Goal: Transaction & Acquisition: Download file/media

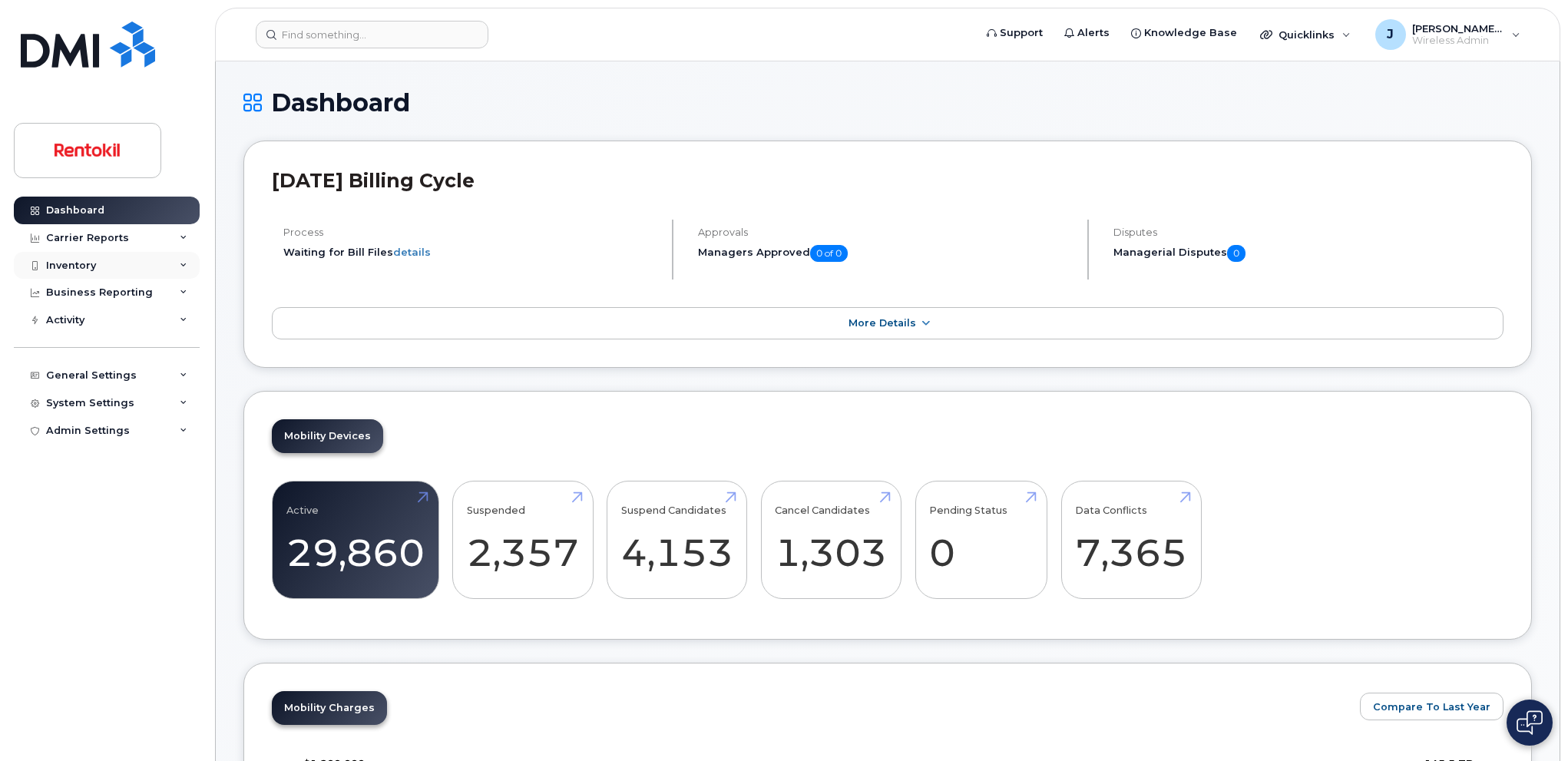
click at [102, 266] on div "Inventory" at bounding box center [107, 265] width 186 height 28
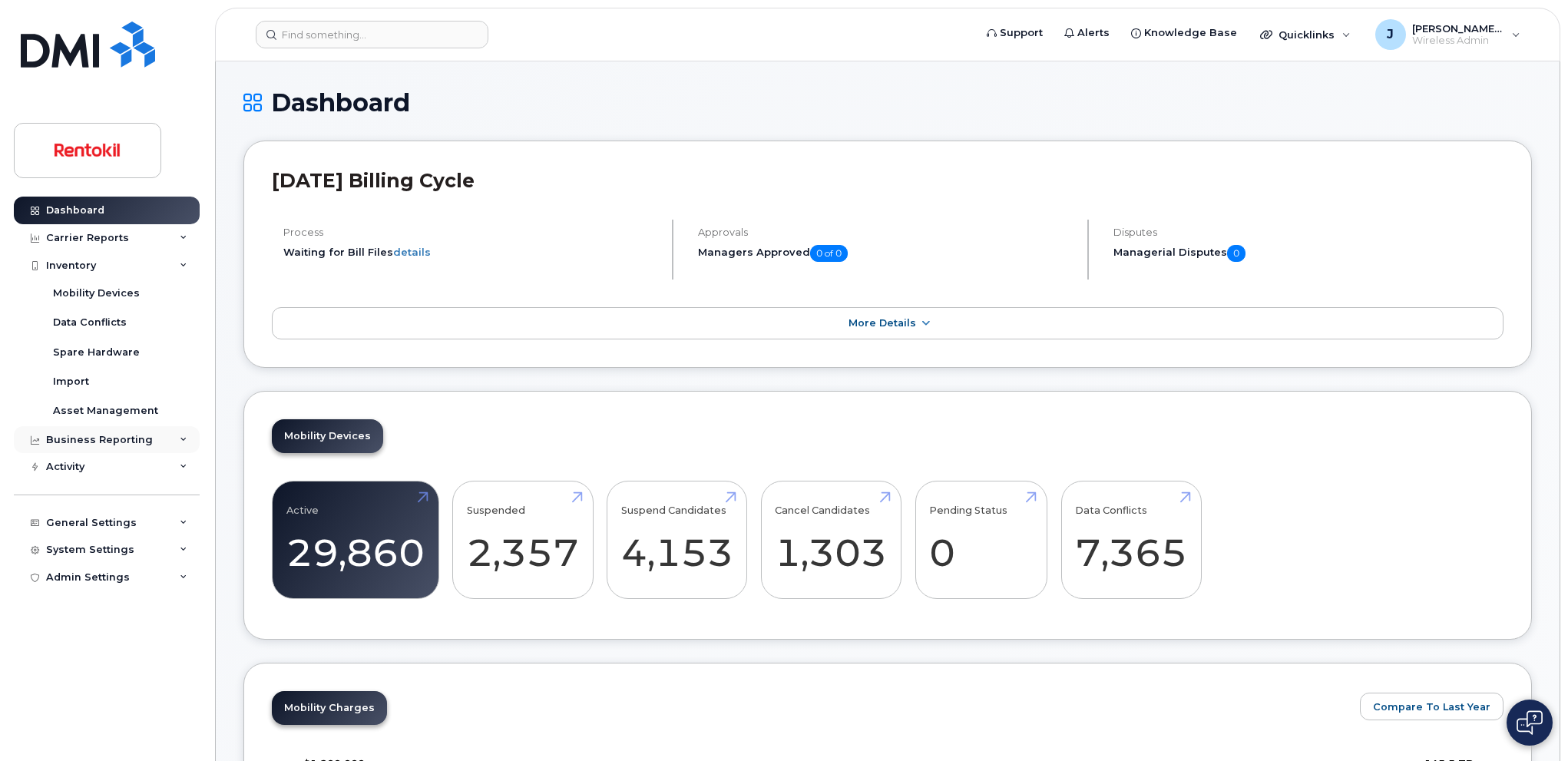
click at [125, 443] on div "Business Reporting" at bounding box center [100, 440] width 107 height 12
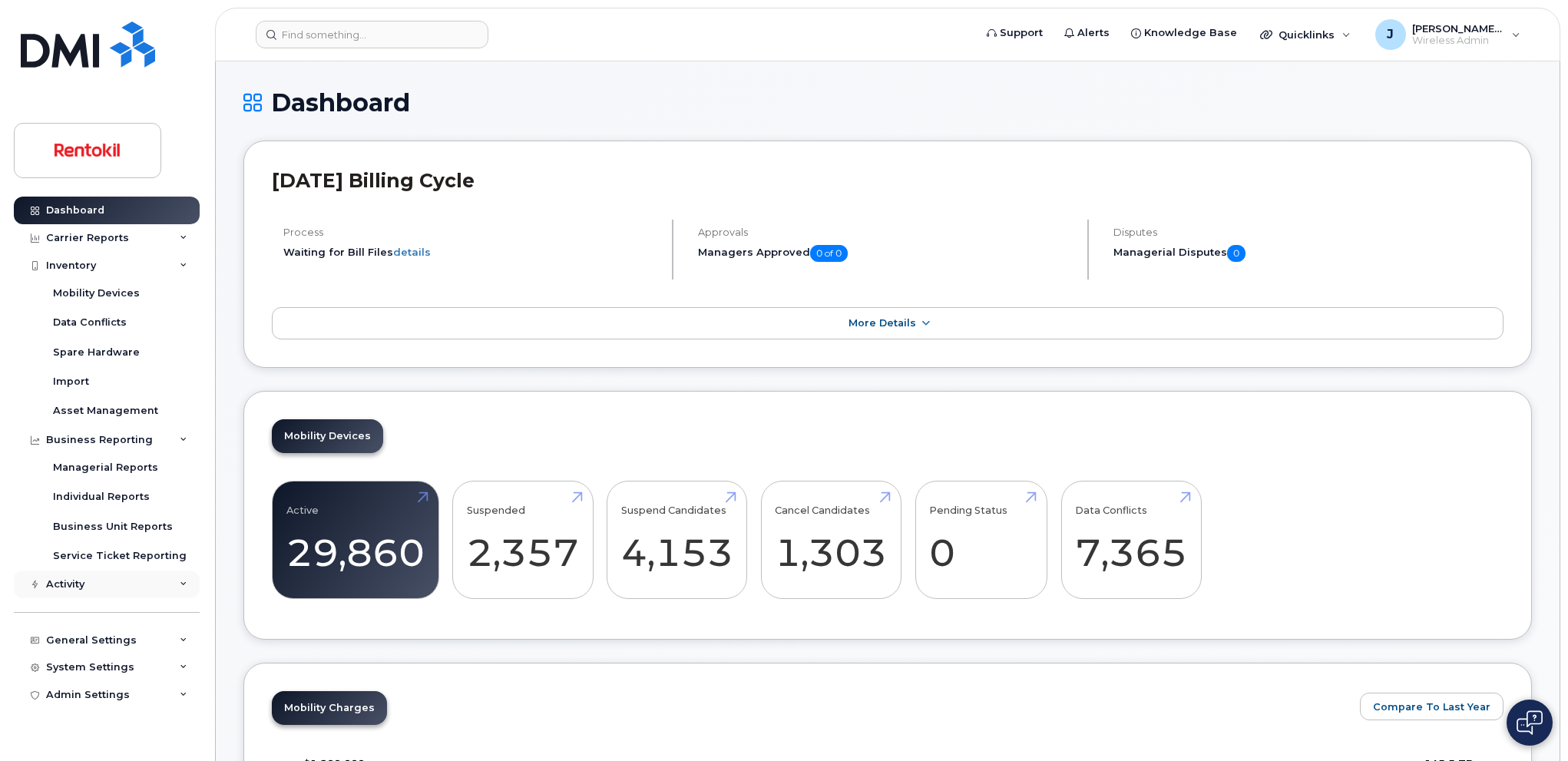
click at [105, 581] on div "Activity" at bounding box center [107, 585] width 186 height 28
click at [130, 242] on div "Carrier Reports" at bounding box center [107, 238] width 186 height 28
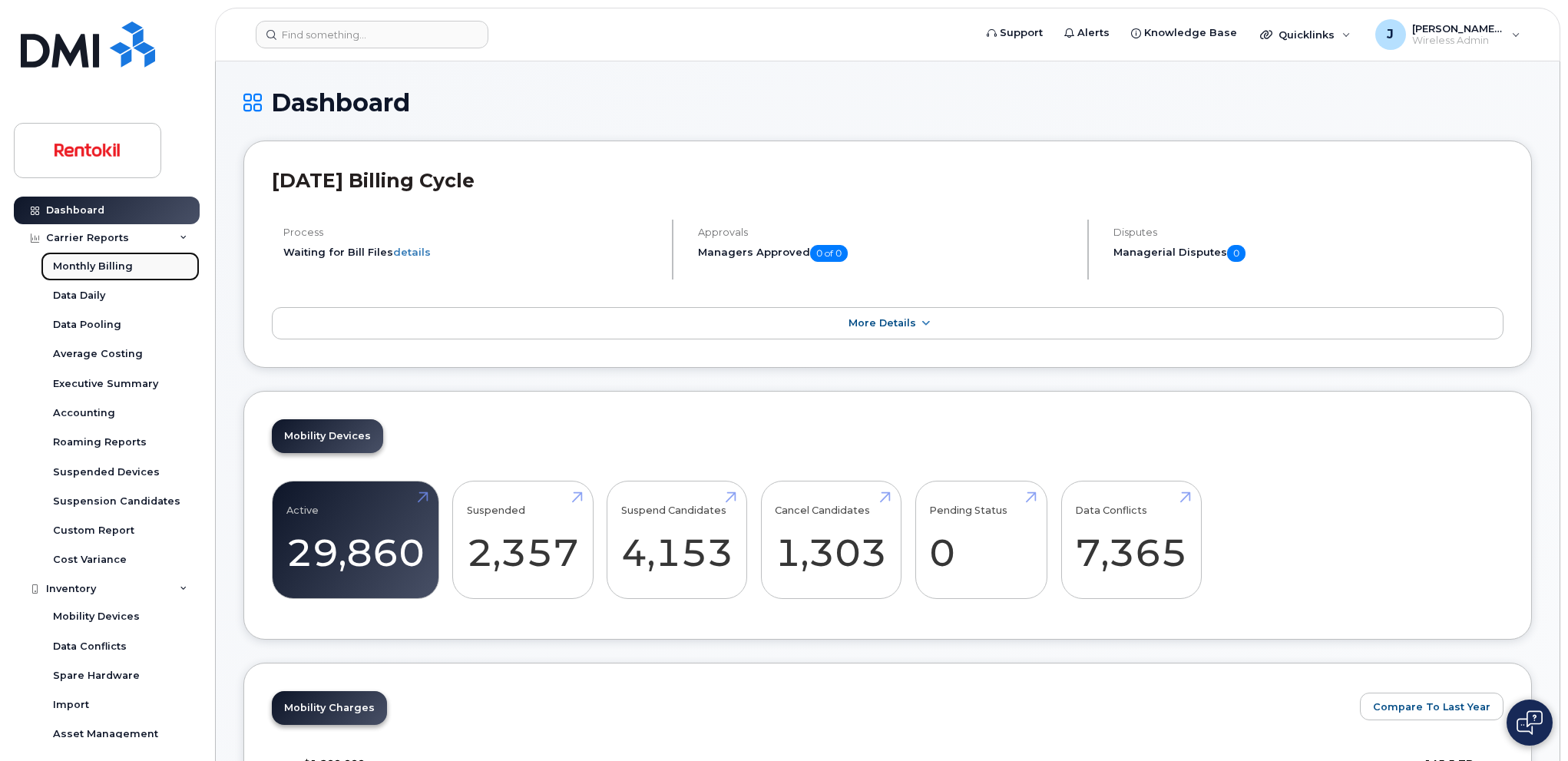
click at [112, 266] on div "Monthly Billing" at bounding box center [93, 266] width 80 height 14
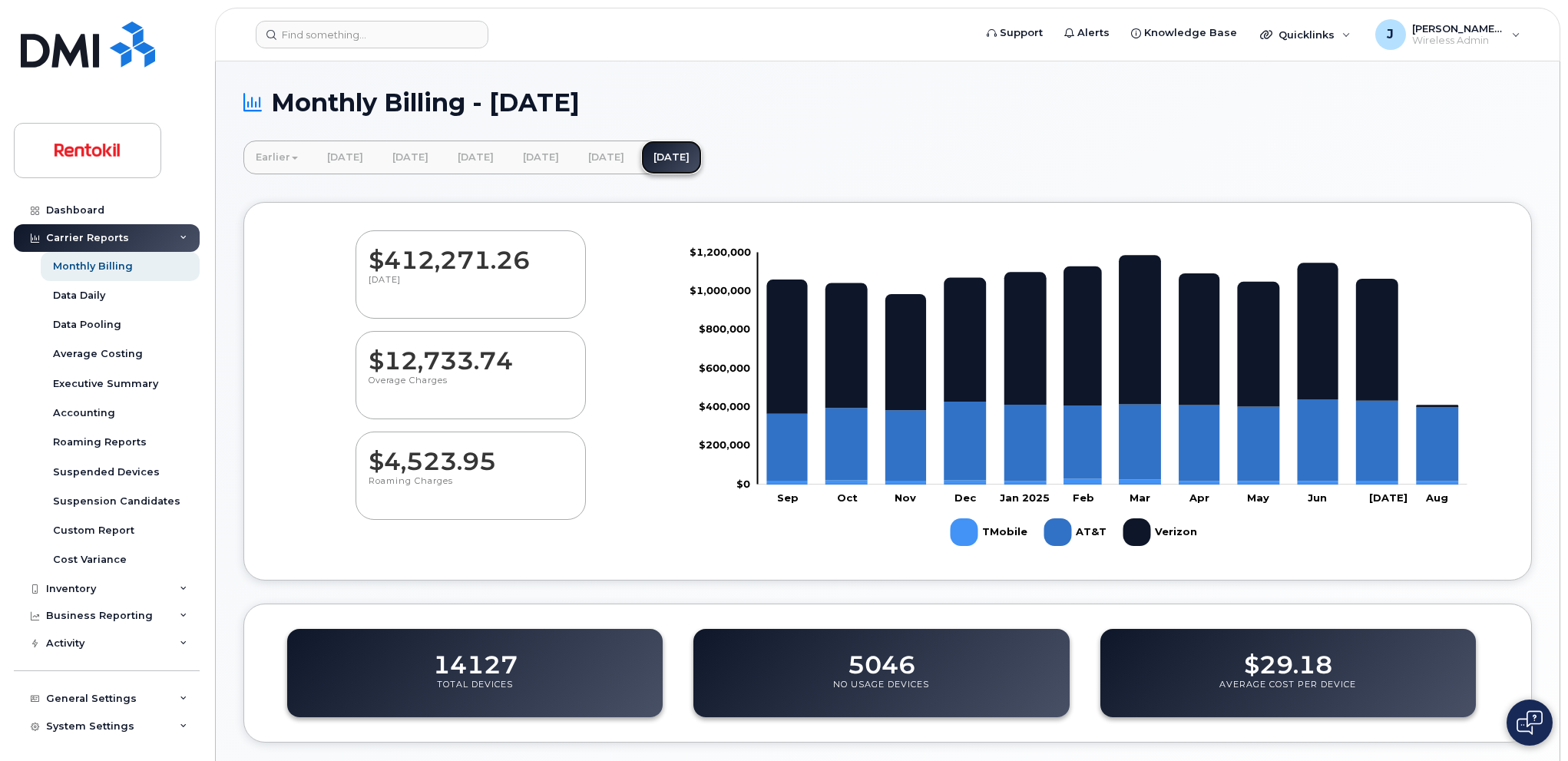
click at [702, 155] on link "[DATE]" at bounding box center [672, 157] width 60 height 34
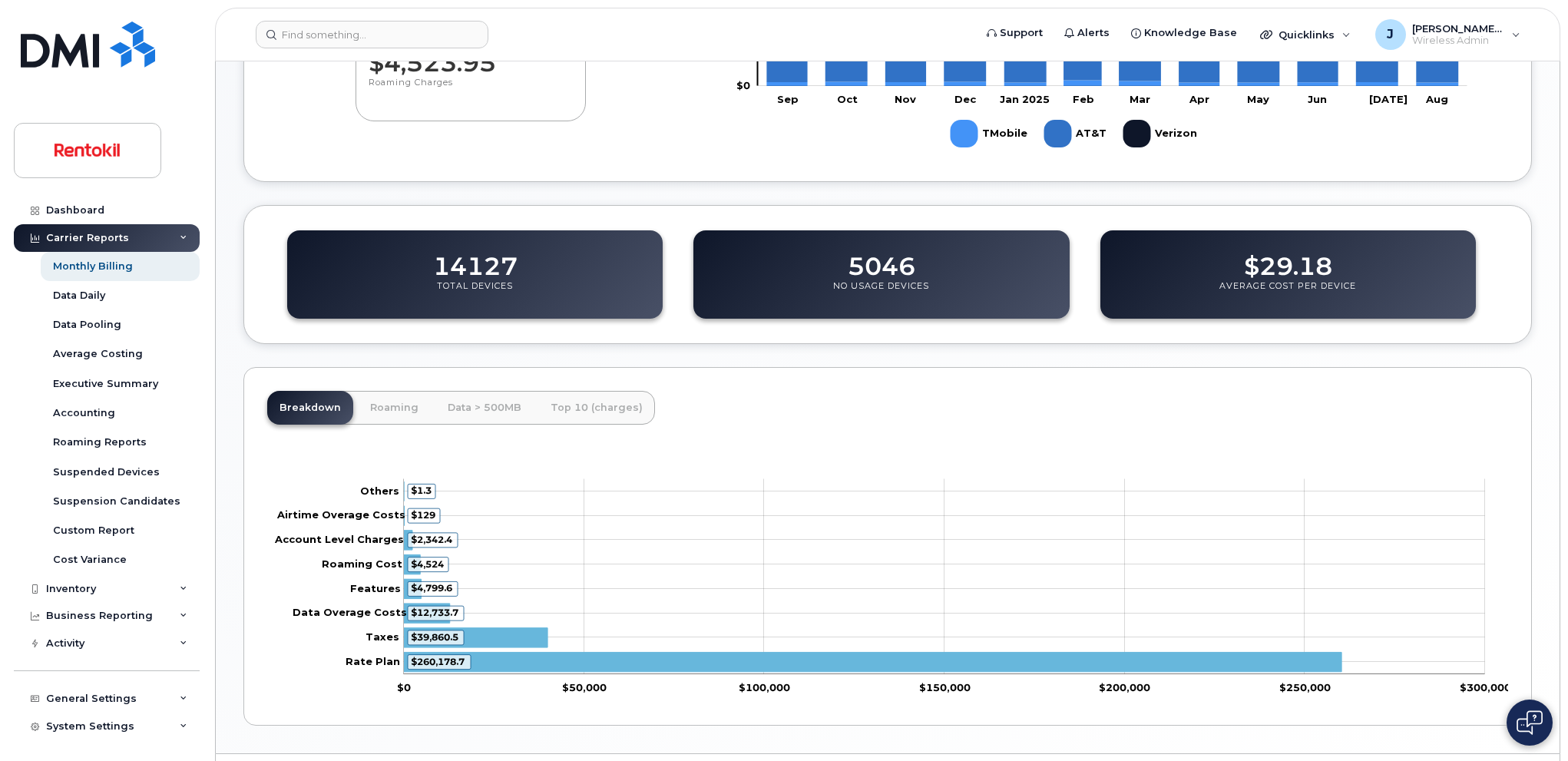
scroll to position [440, 0]
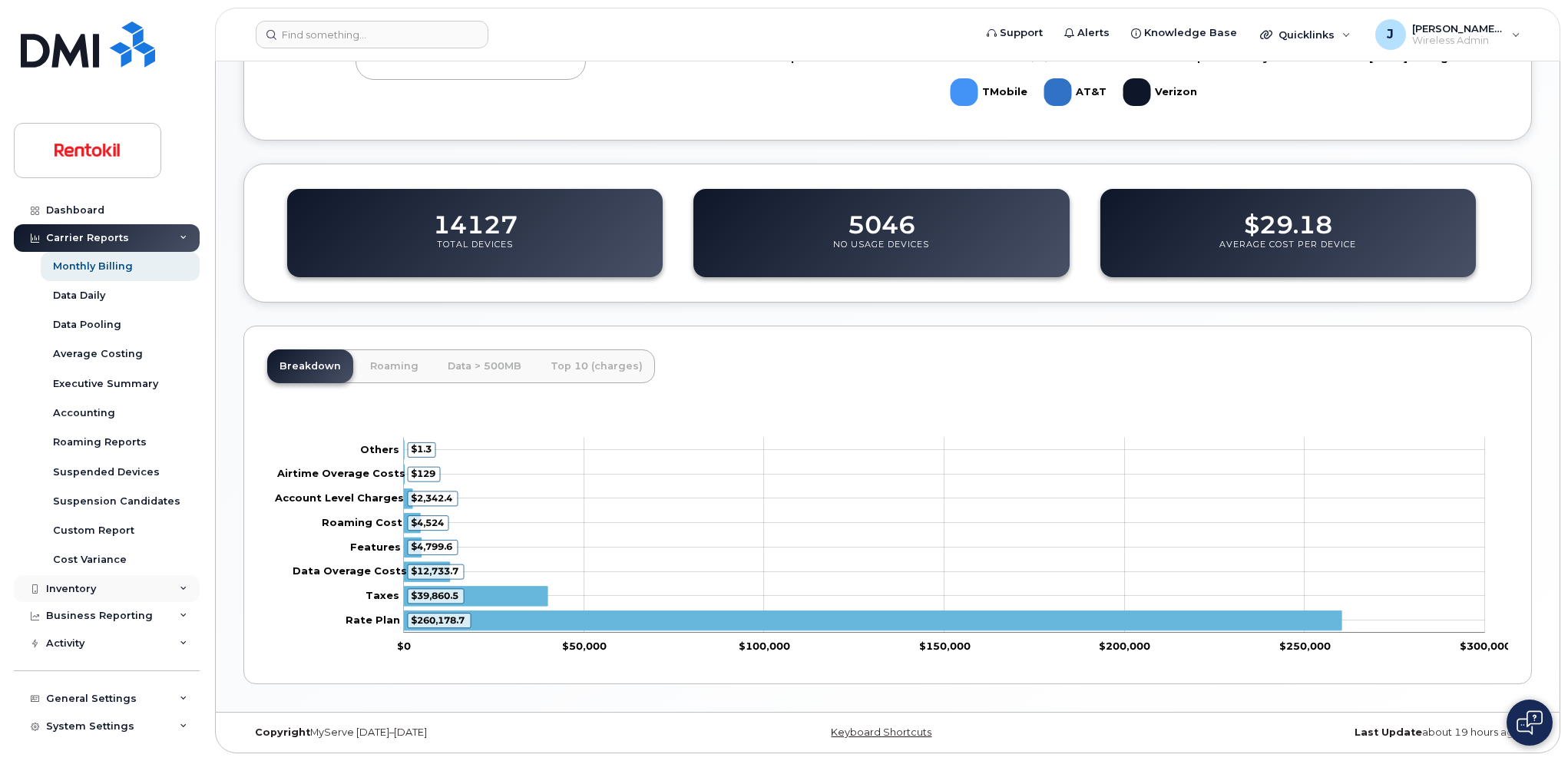
click at [92, 586] on div "Inventory" at bounding box center [71, 589] width 50 height 12
click at [110, 614] on div "Mobility Devices" at bounding box center [96, 616] width 87 height 14
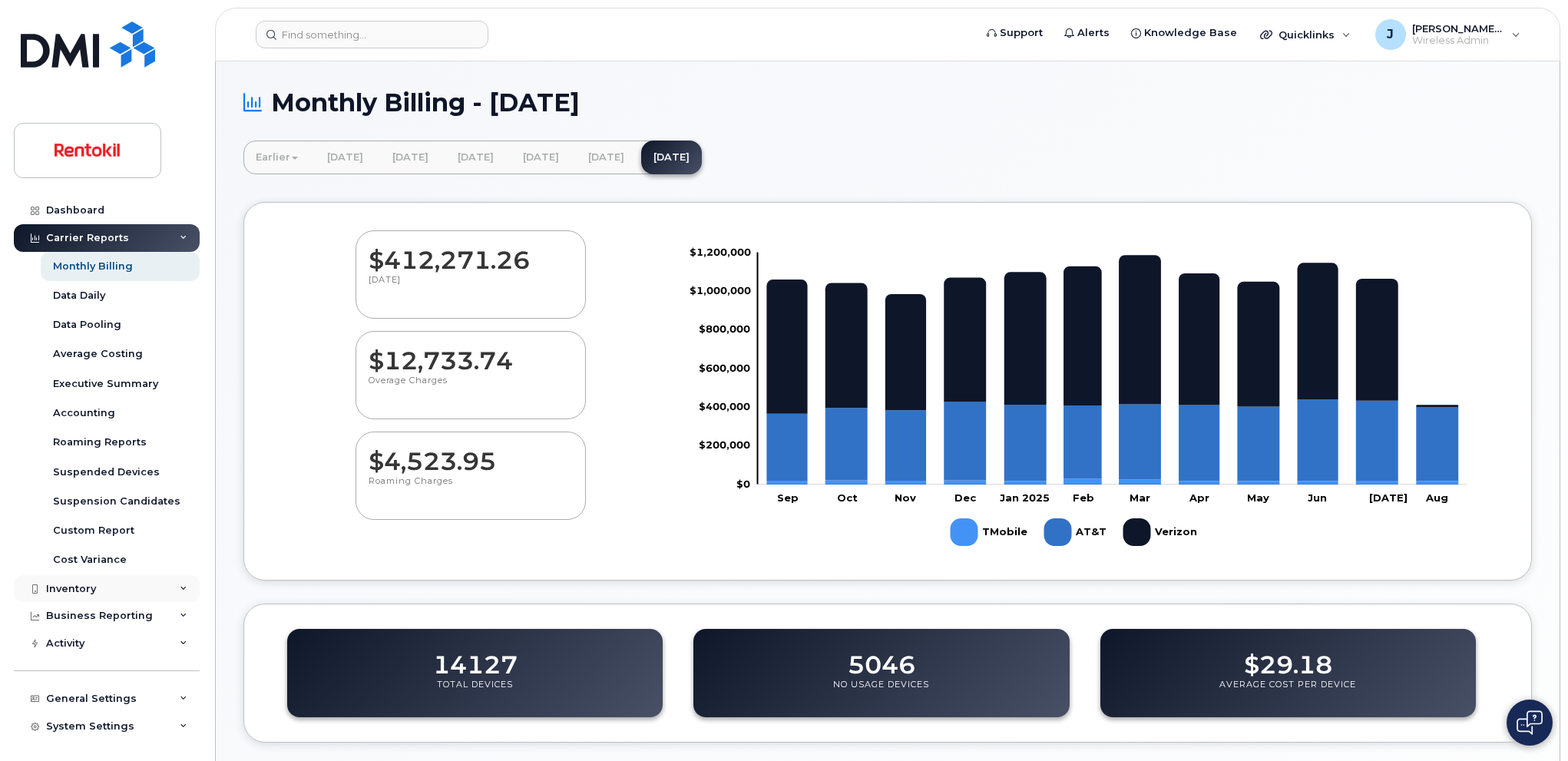
click at [146, 592] on div "Inventory" at bounding box center [107, 589] width 186 height 28
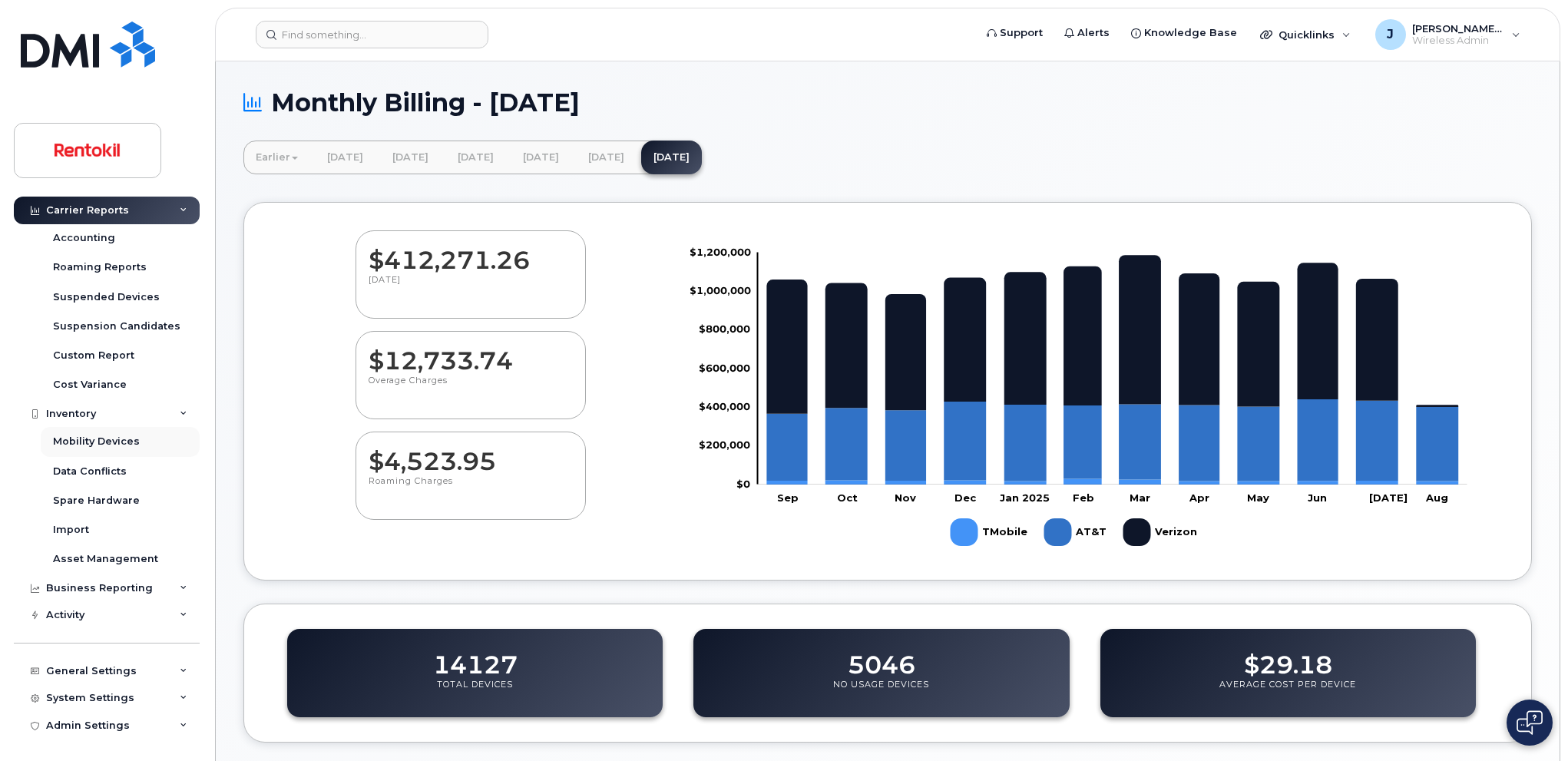
scroll to position [176, 0]
click at [100, 442] on div "Mobility Devices" at bounding box center [96, 441] width 87 height 14
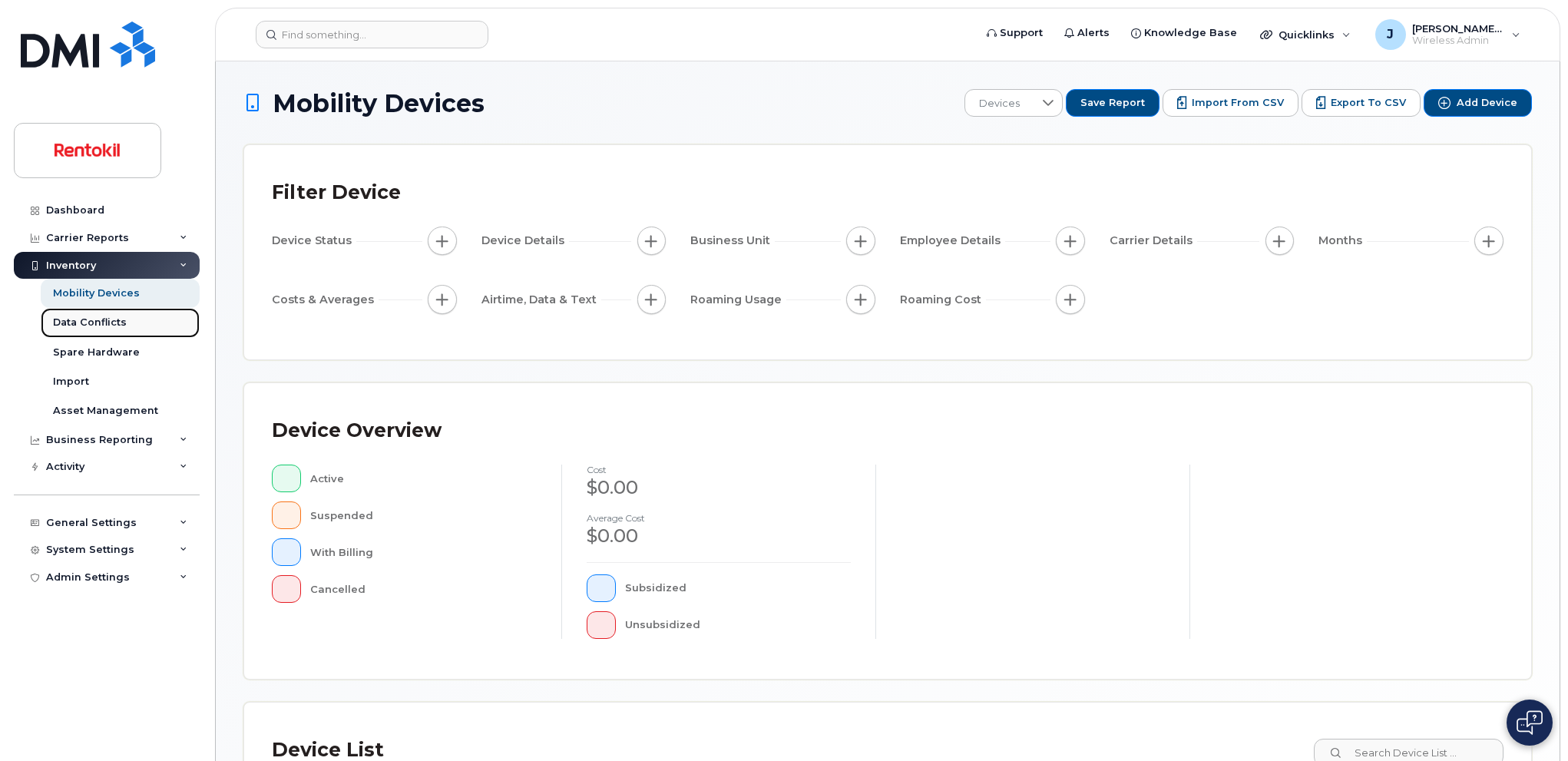
click at [108, 327] on div "Data Conflicts" at bounding box center [90, 323] width 74 height 14
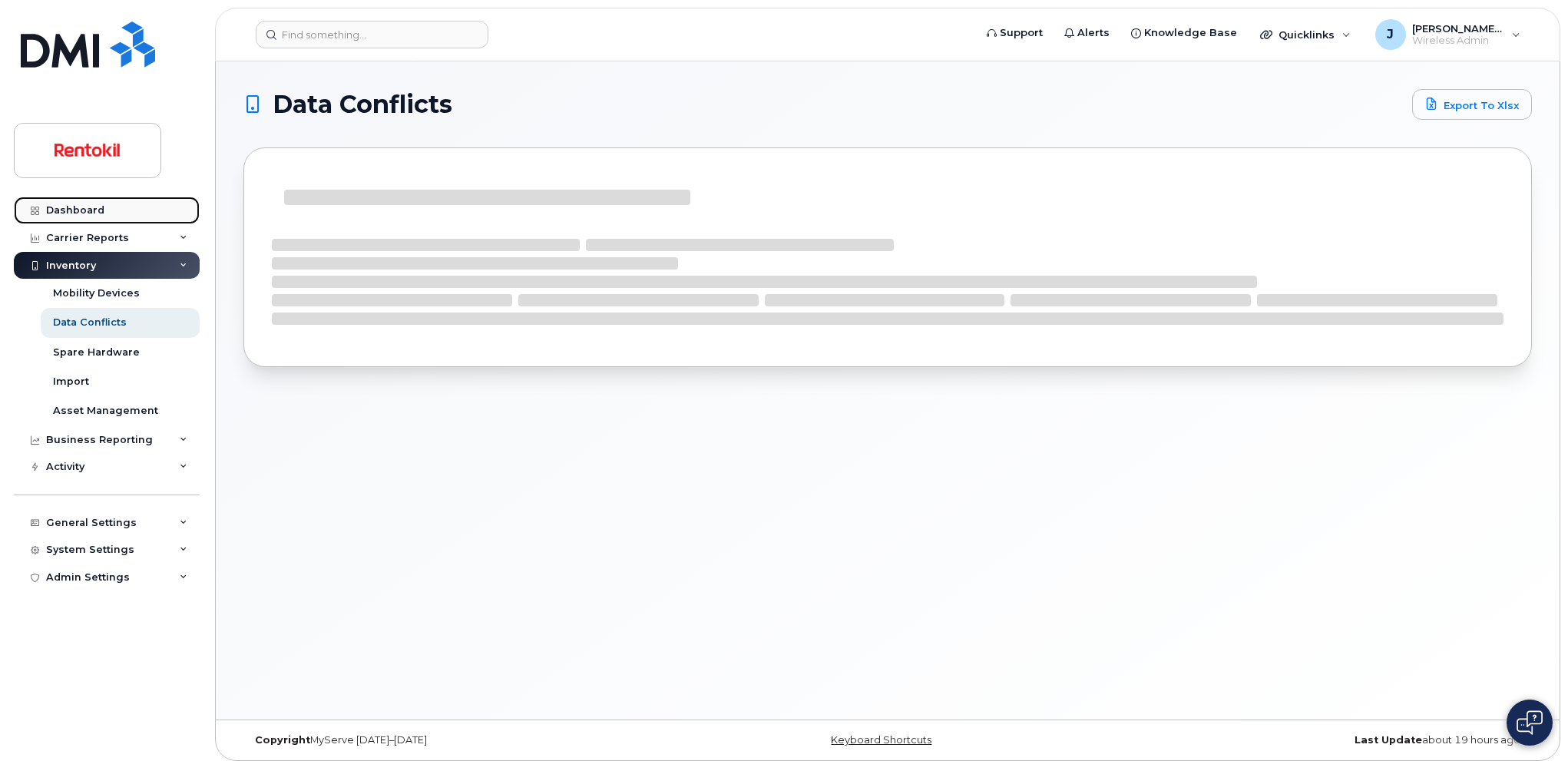
click at [105, 217] on link "Dashboard" at bounding box center [107, 210] width 186 height 28
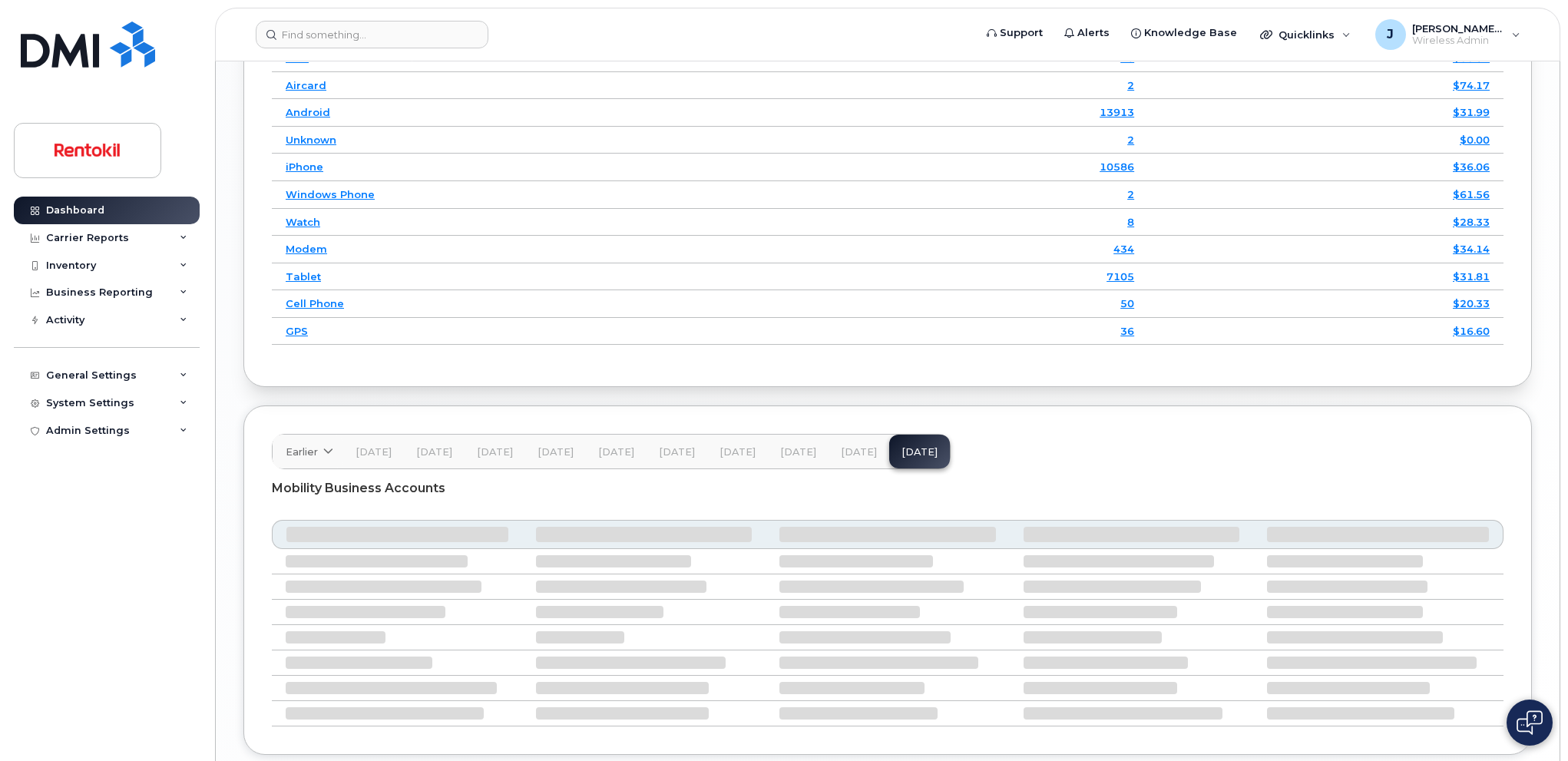
scroll to position [2077, 0]
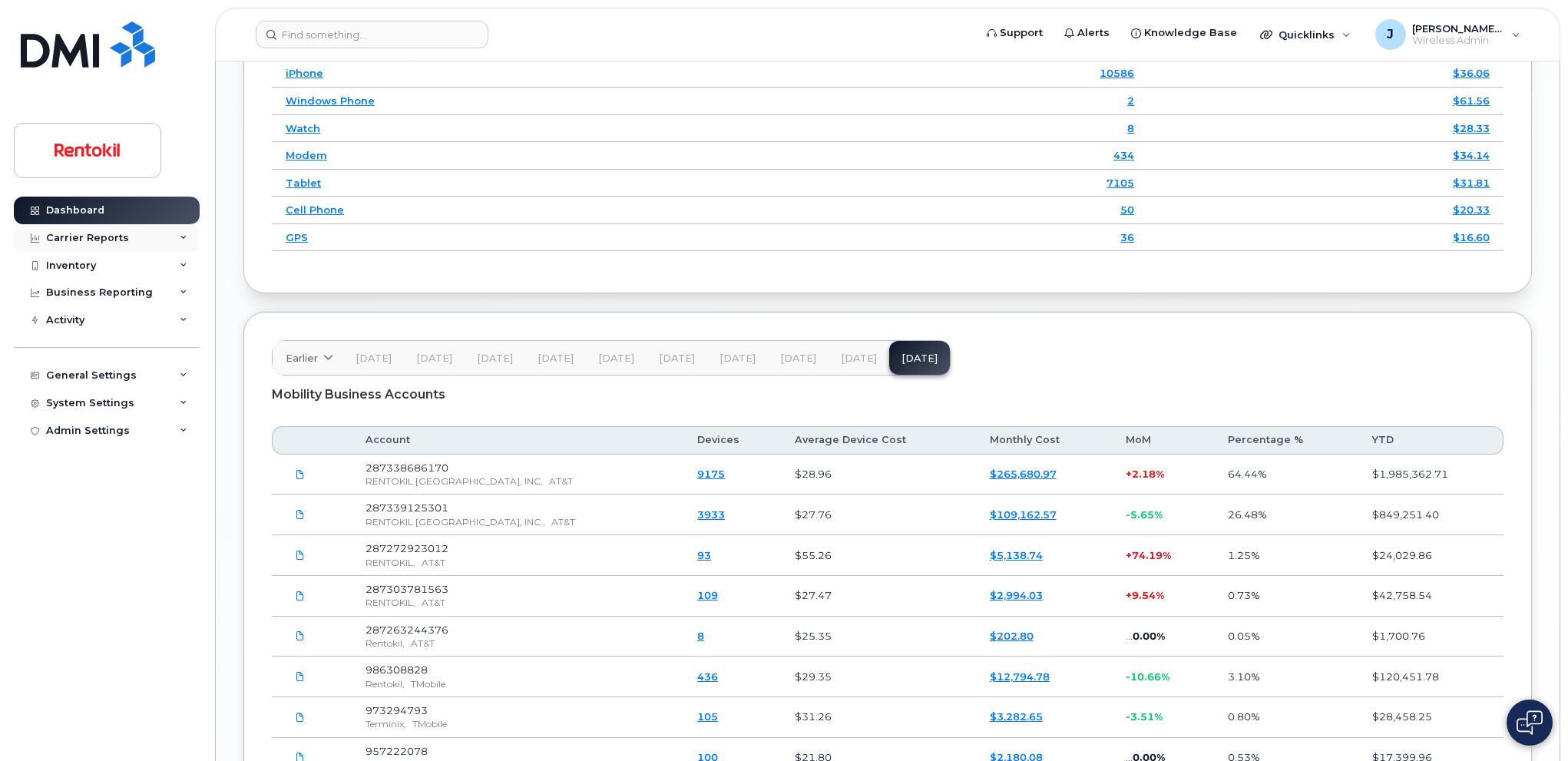
click at [107, 243] on div "Carrier Reports" at bounding box center [88, 238] width 83 height 12
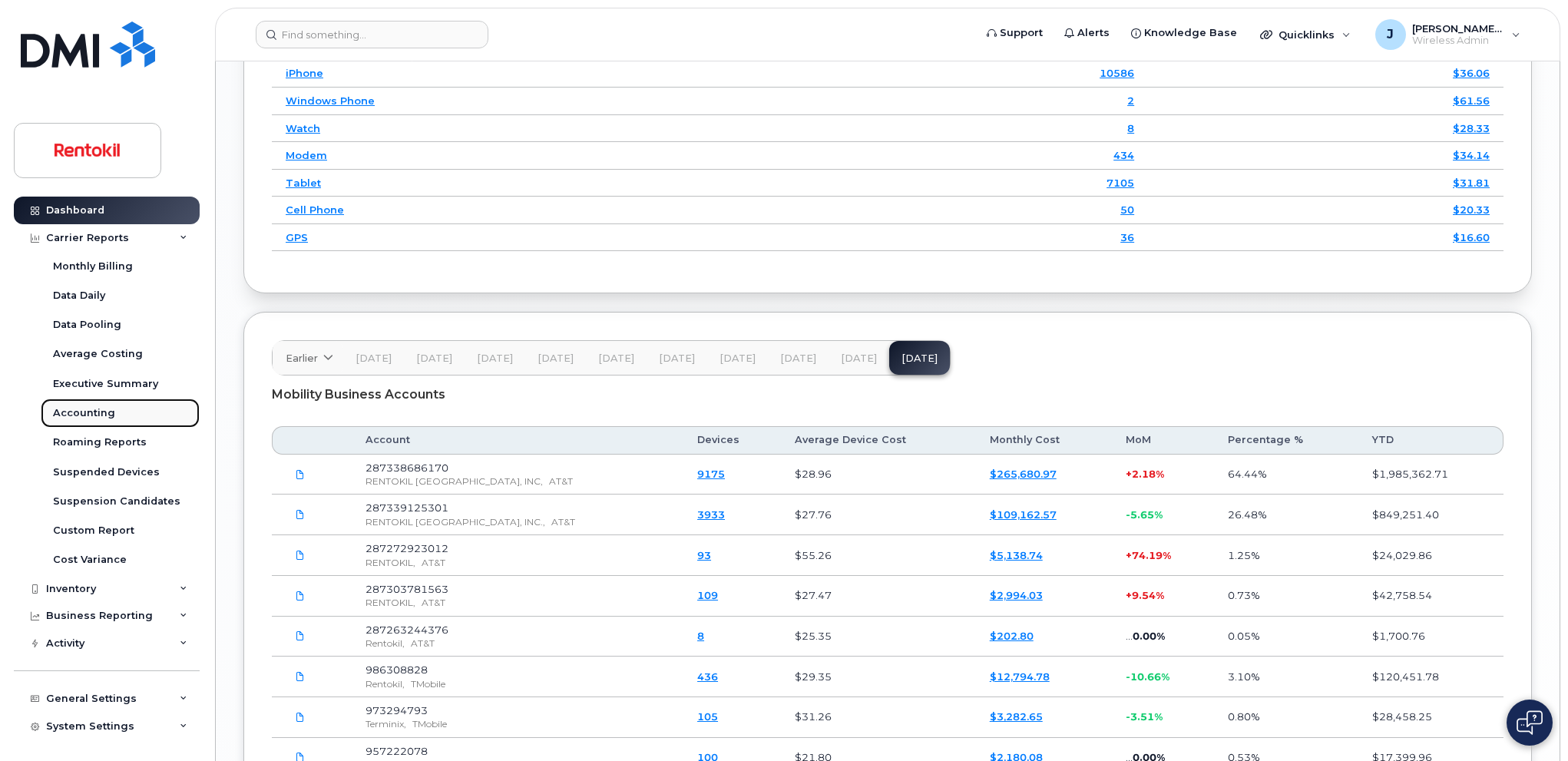
click at [91, 415] on div "Accounting" at bounding box center [84, 413] width 62 height 14
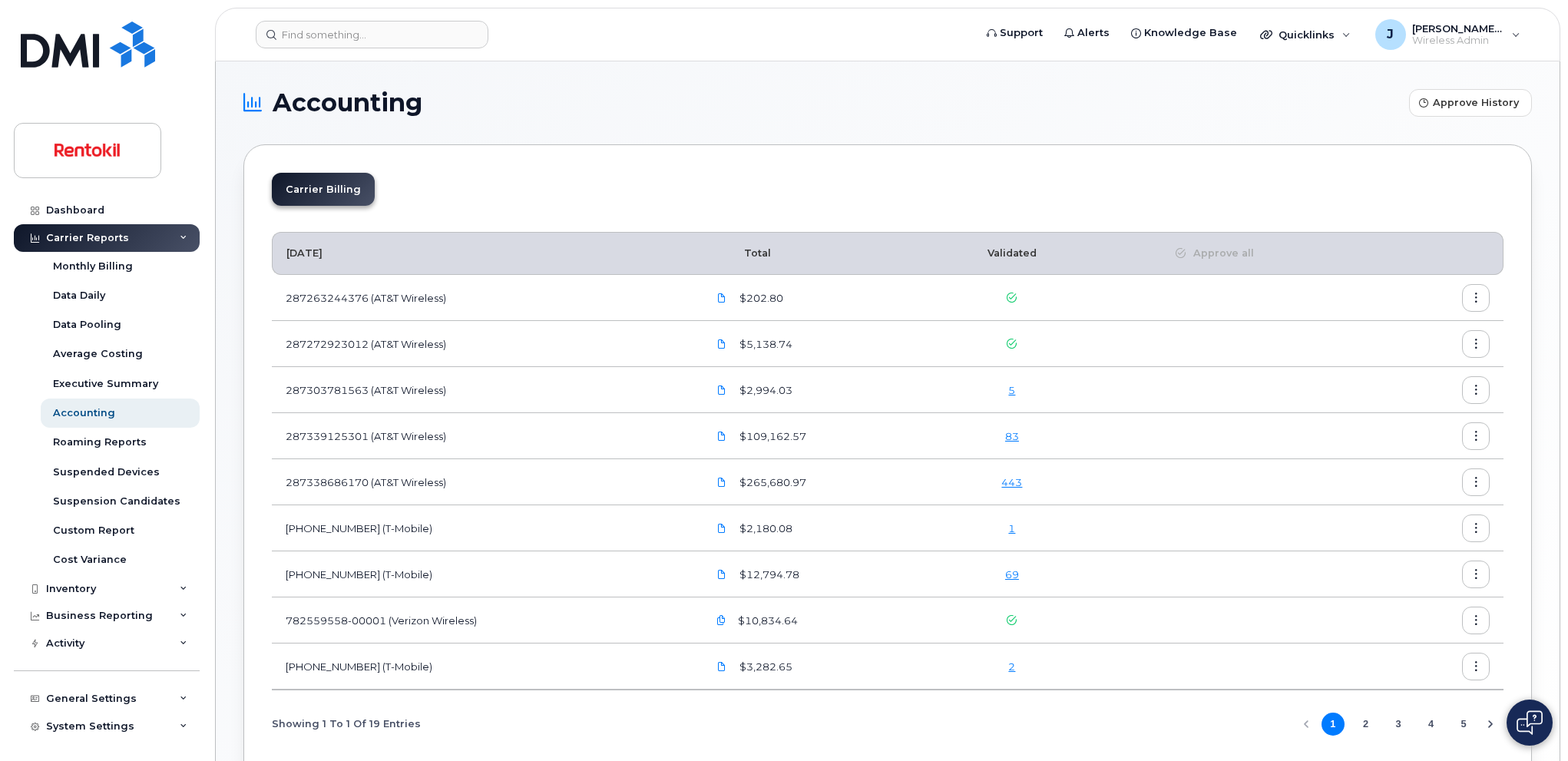
click at [1474, 440] on icon "button" at bounding box center [1477, 436] width 10 height 10
click at [1275, 488] on td at bounding box center [1214, 482] width 257 height 46
click at [1474, 483] on icon "button" at bounding box center [1477, 483] width 10 height 10
click at [1401, 542] on span "Download" at bounding box center [1406, 544] width 60 height 14
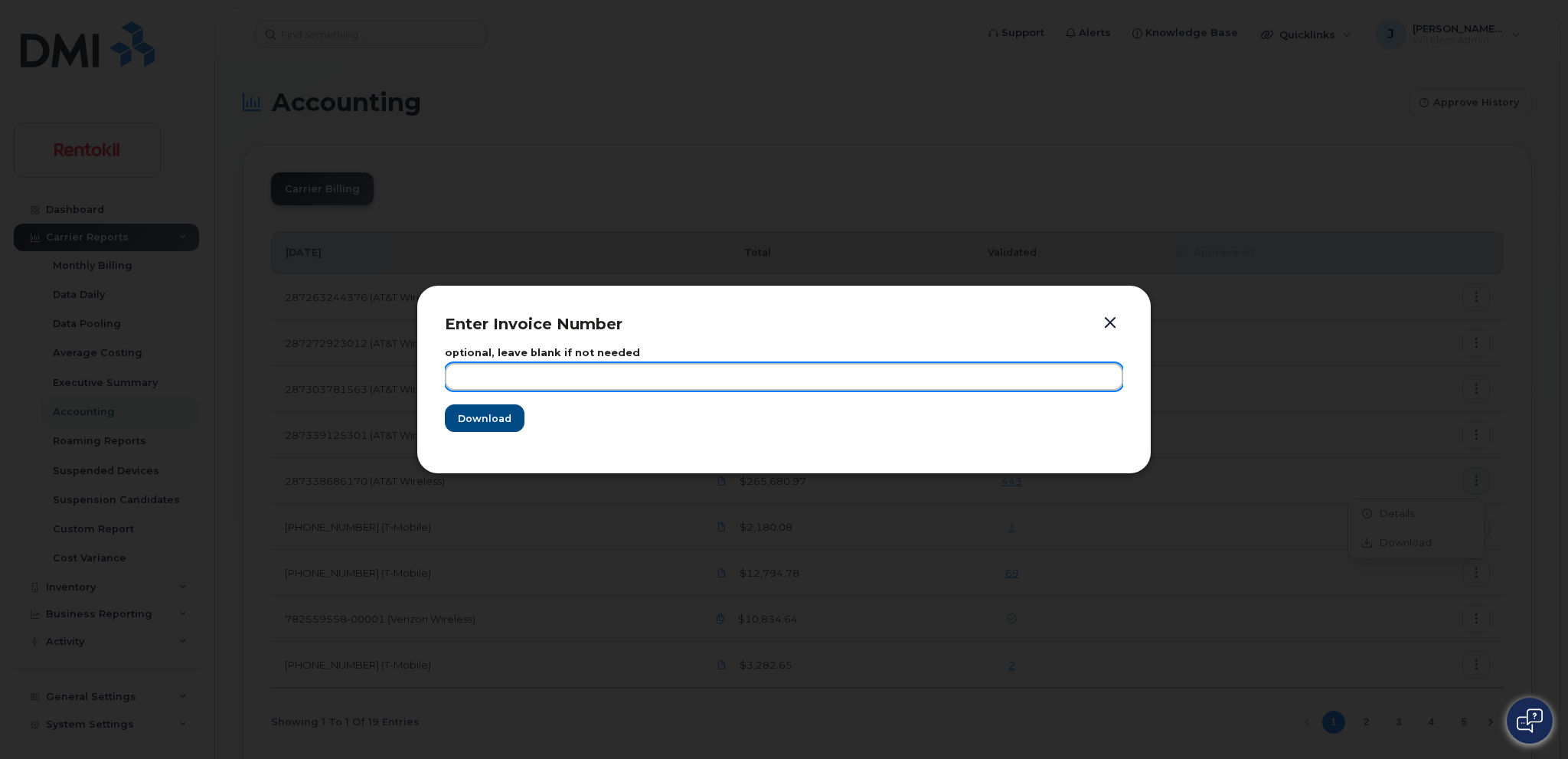
click at [522, 369] on input "text" at bounding box center [784, 377] width 678 height 27
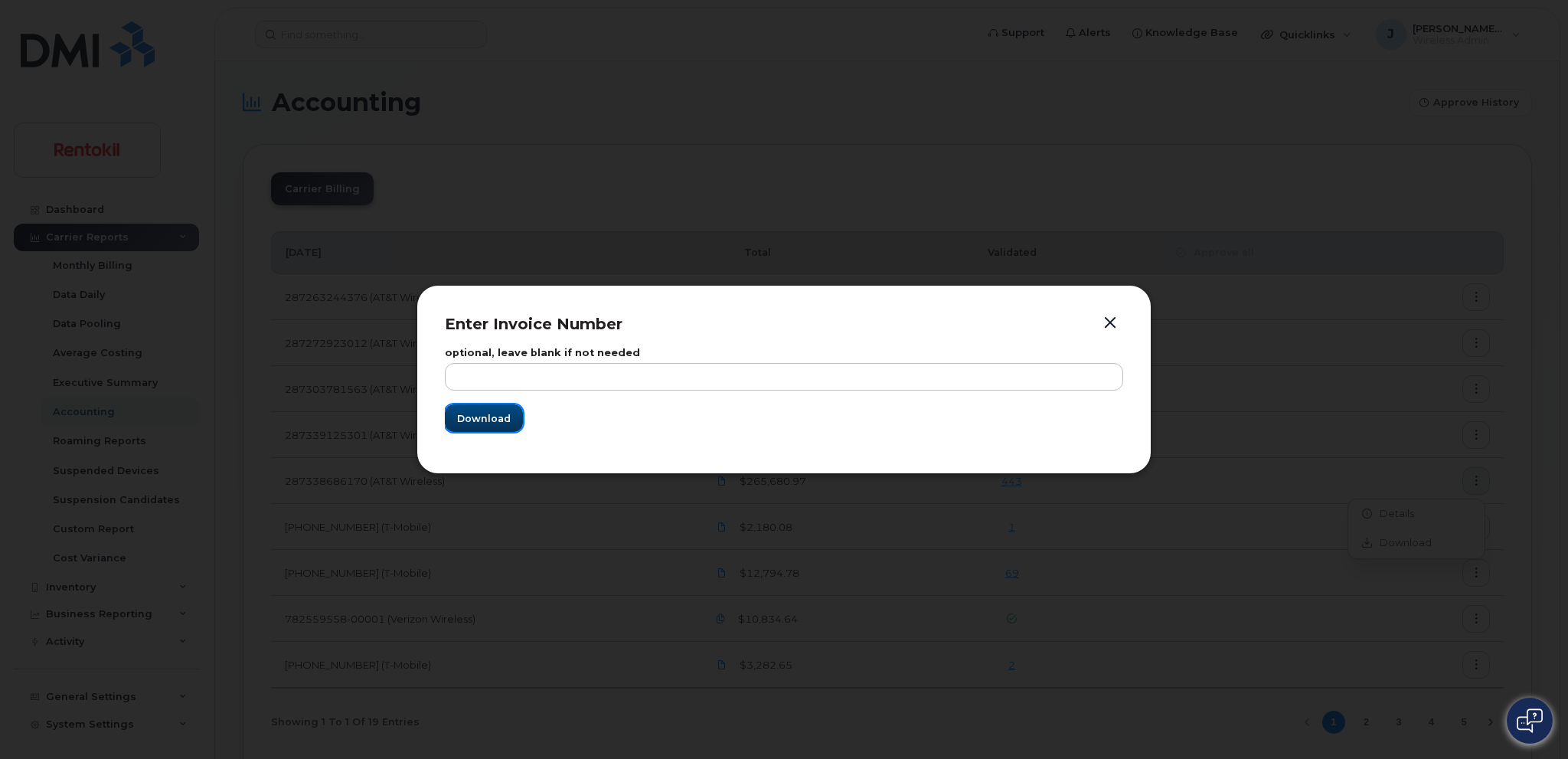
click at [481, 416] on span "Download" at bounding box center [483, 418] width 53 height 15
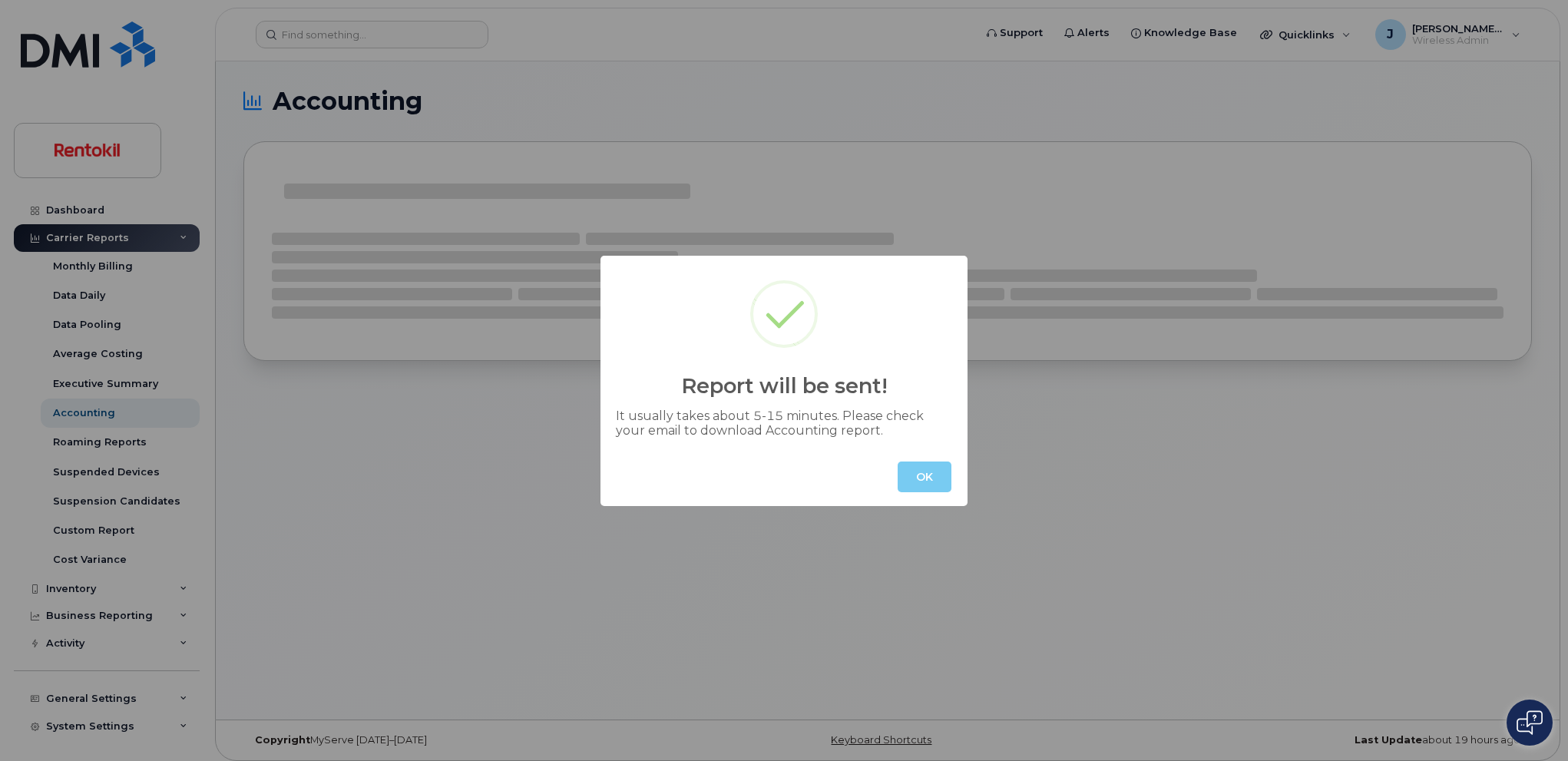
click at [926, 481] on button "OK" at bounding box center [924, 477] width 53 height 31
